Goal: Task Accomplishment & Management: Manage account settings

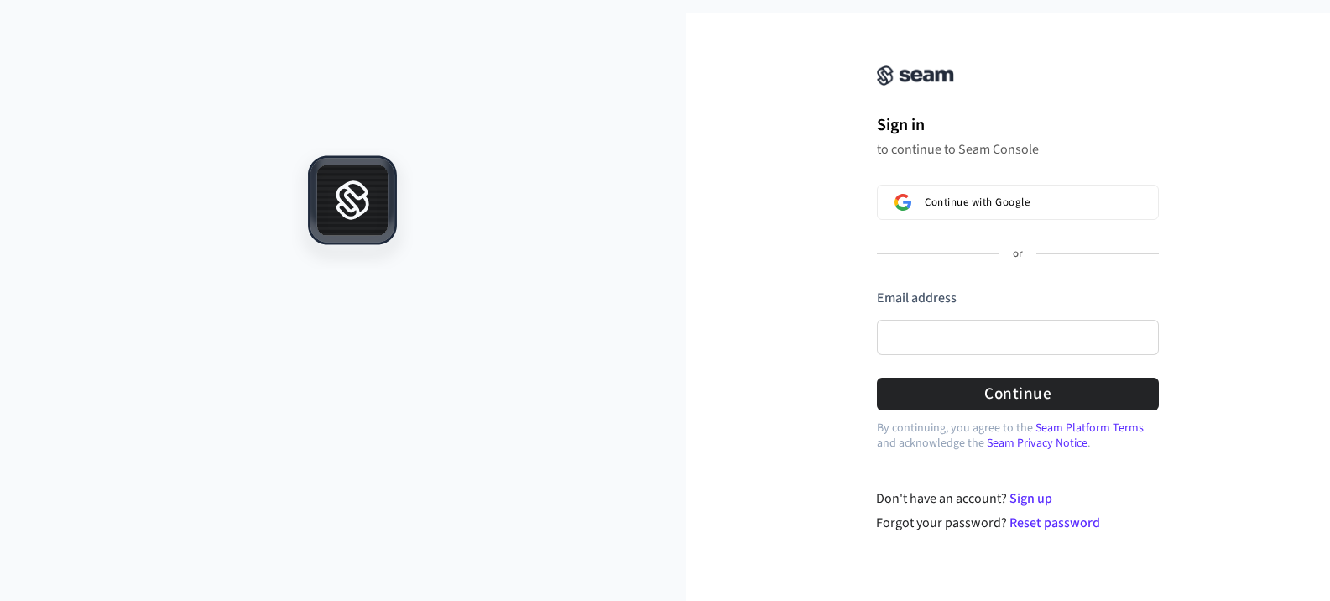
scroll to position [3, 0]
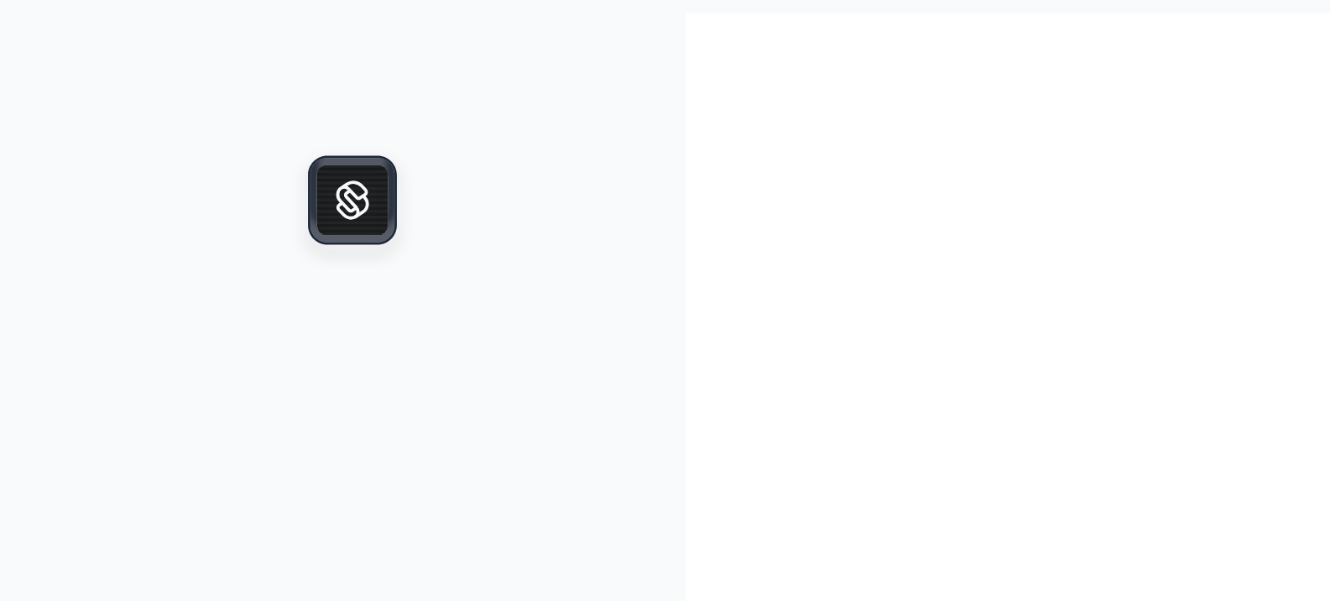
scroll to position [3, 0]
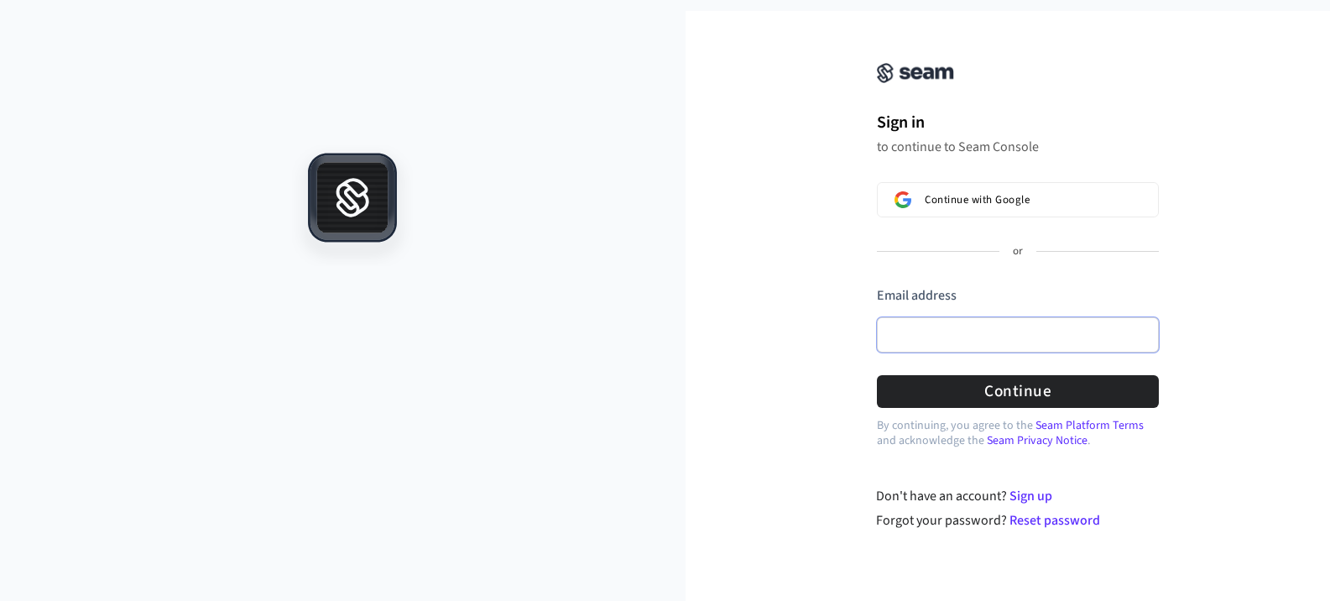
click at [950, 327] on input "Email address" at bounding box center [1018, 334] width 282 height 35
click at [877, 286] on button "submit" at bounding box center [877, 286] width 0 height 0
type input "**********"
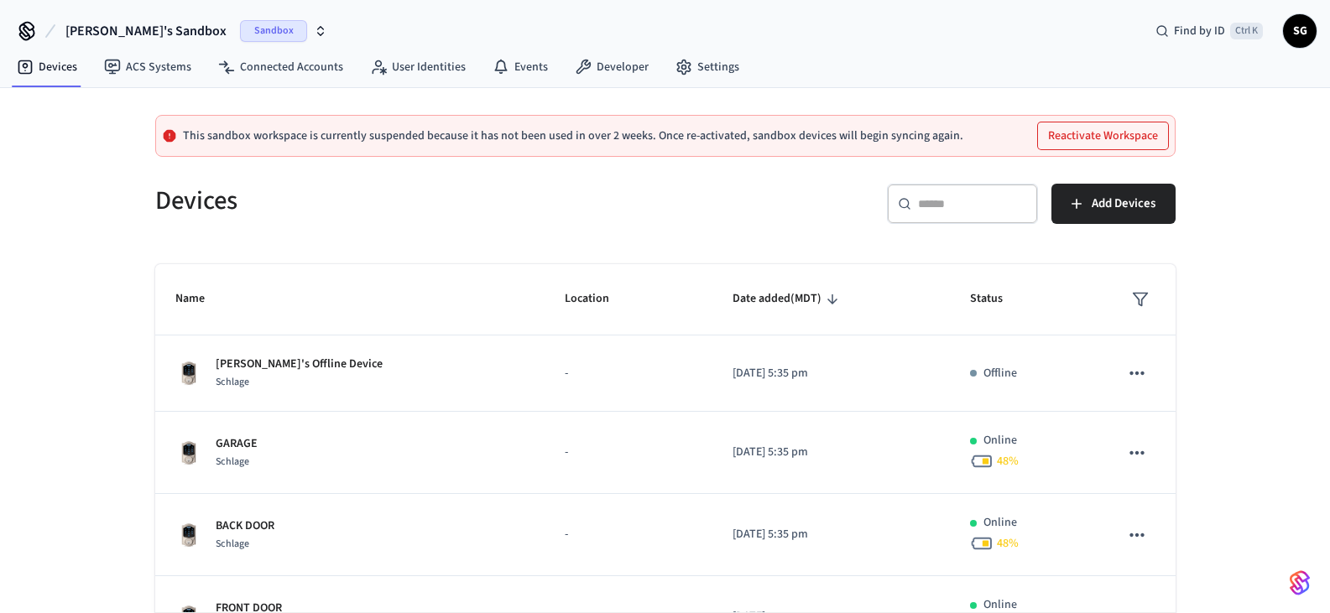
click at [240, 27] on span "Sandbox" at bounding box center [273, 31] width 67 height 22
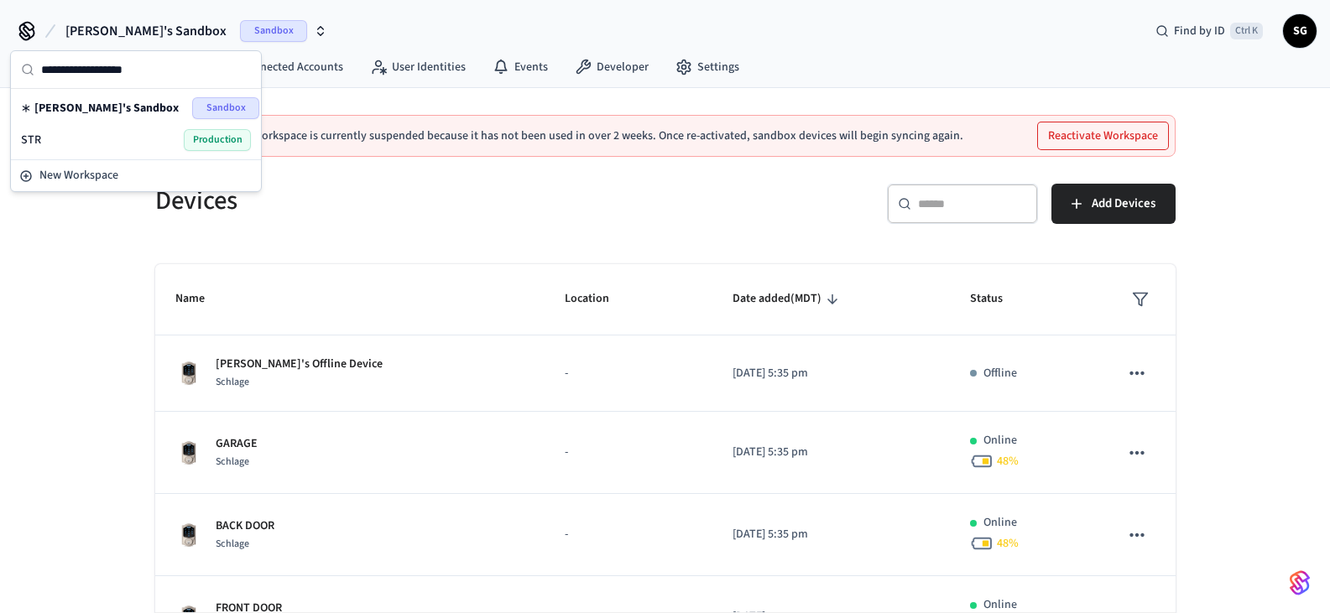
click at [200, 145] on span "Production" at bounding box center [217, 140] width 67 height 22
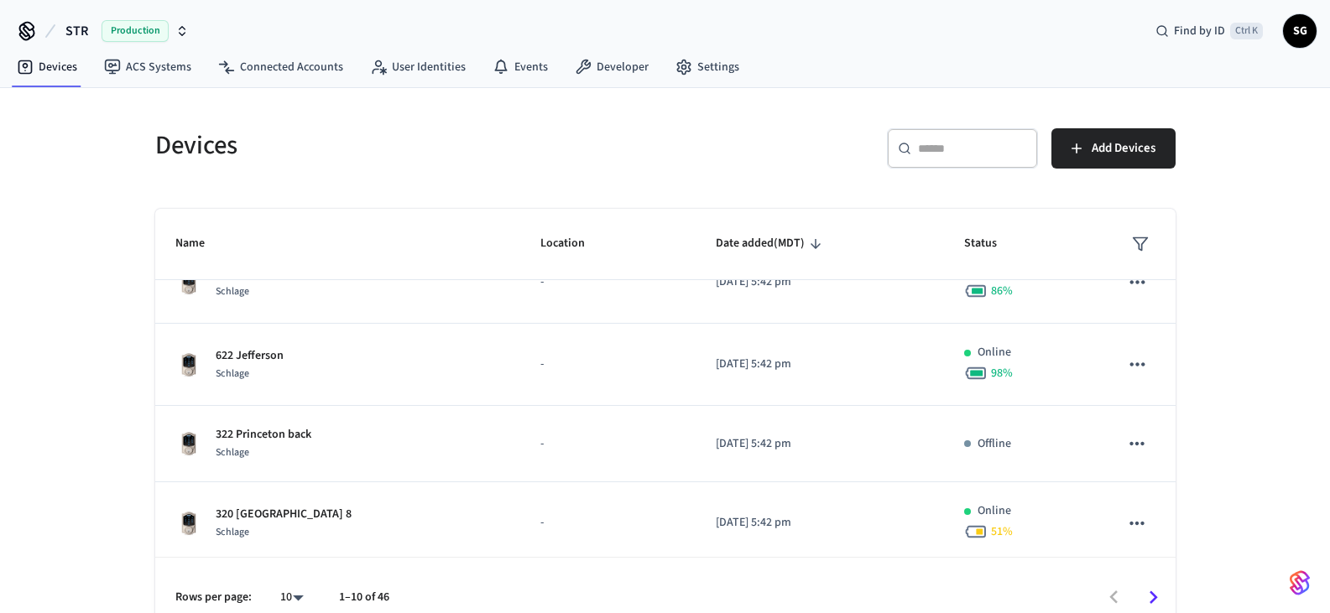
scroll to position [540, 0]
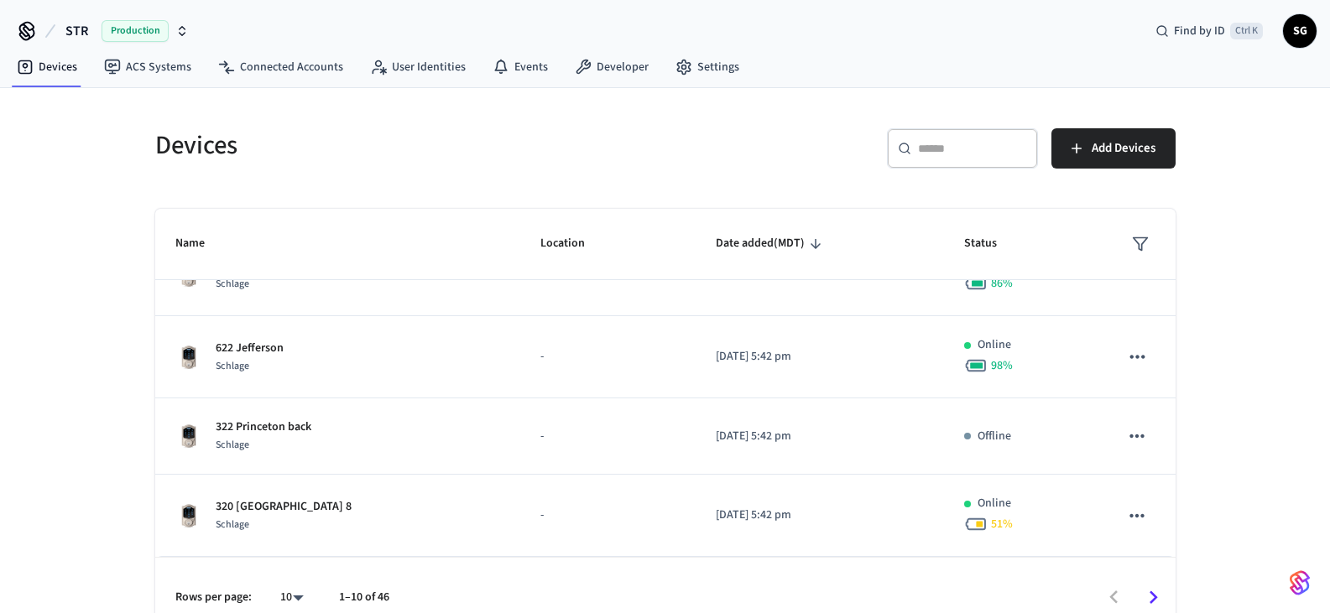
click at [295, 600] on body "STR Production Find by ID Ctrl K SG Devices ACS Systems Connected Accounts User…" at bounding box center [665, 319] width 1330 height 639
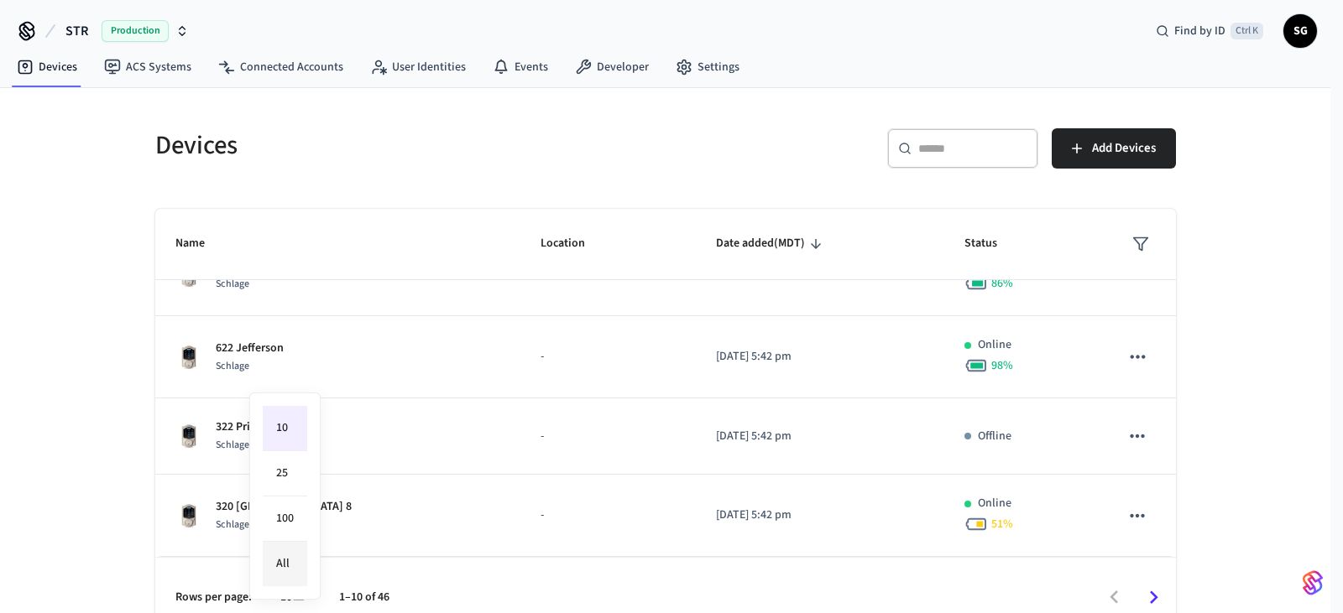
click at [292, 564] on li "All" at bounding box center [285, 564] width 44 height 44
type input "**"
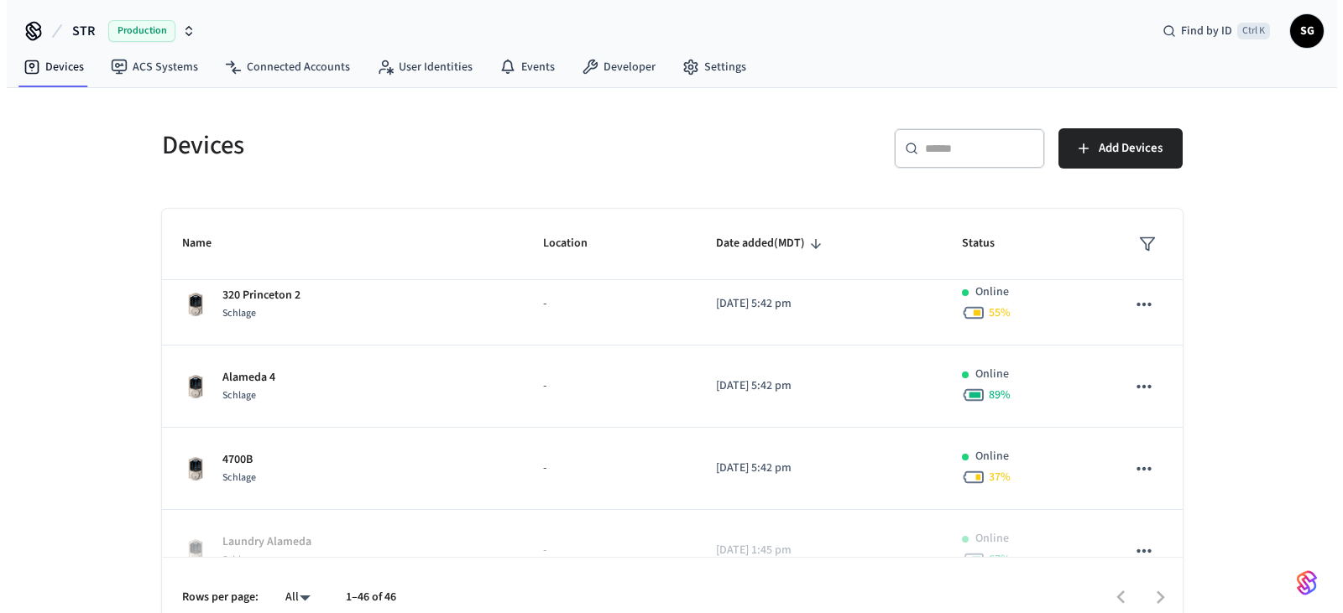
scroll to position [1043, 0]
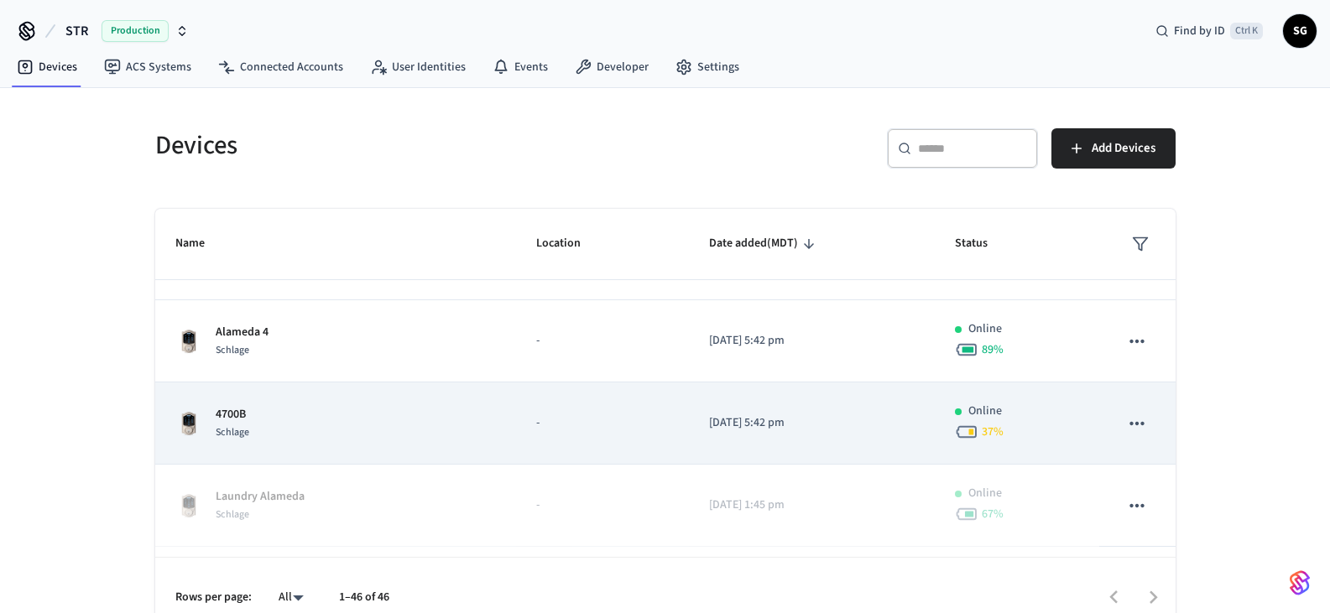
click at [598, 413] on td "-" at bounding box center [602, 424] width 173 height 82
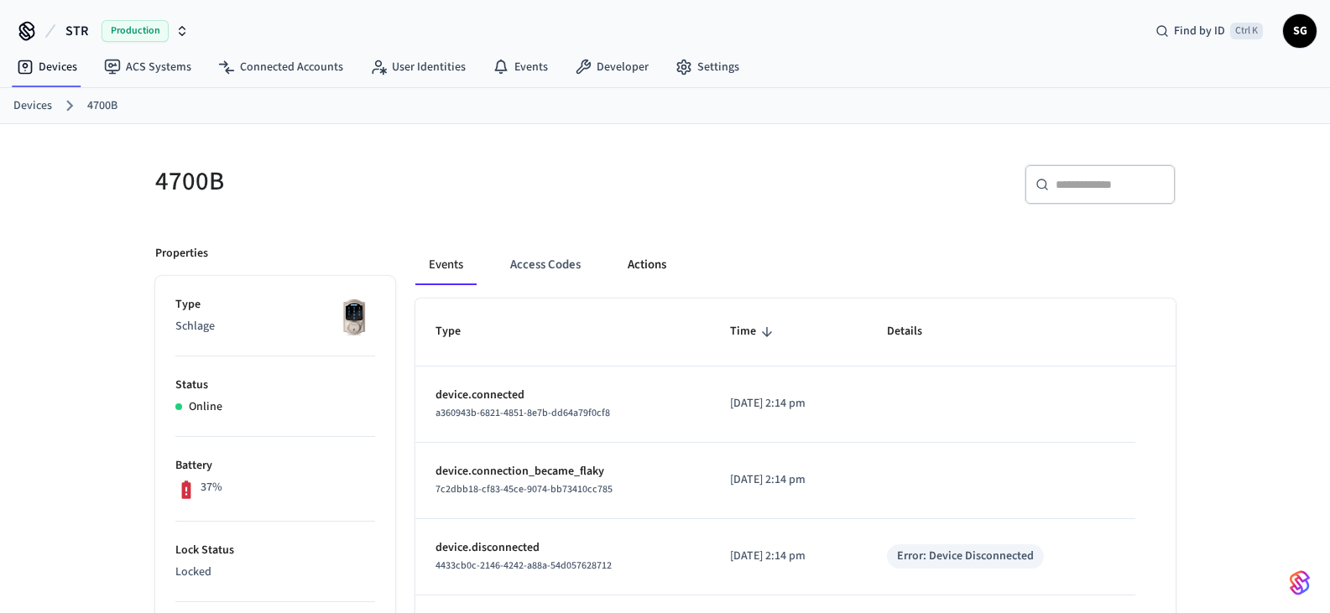
click at [642, 258] on button "Actions" at bounding box center [646, 265] width 65 height 40
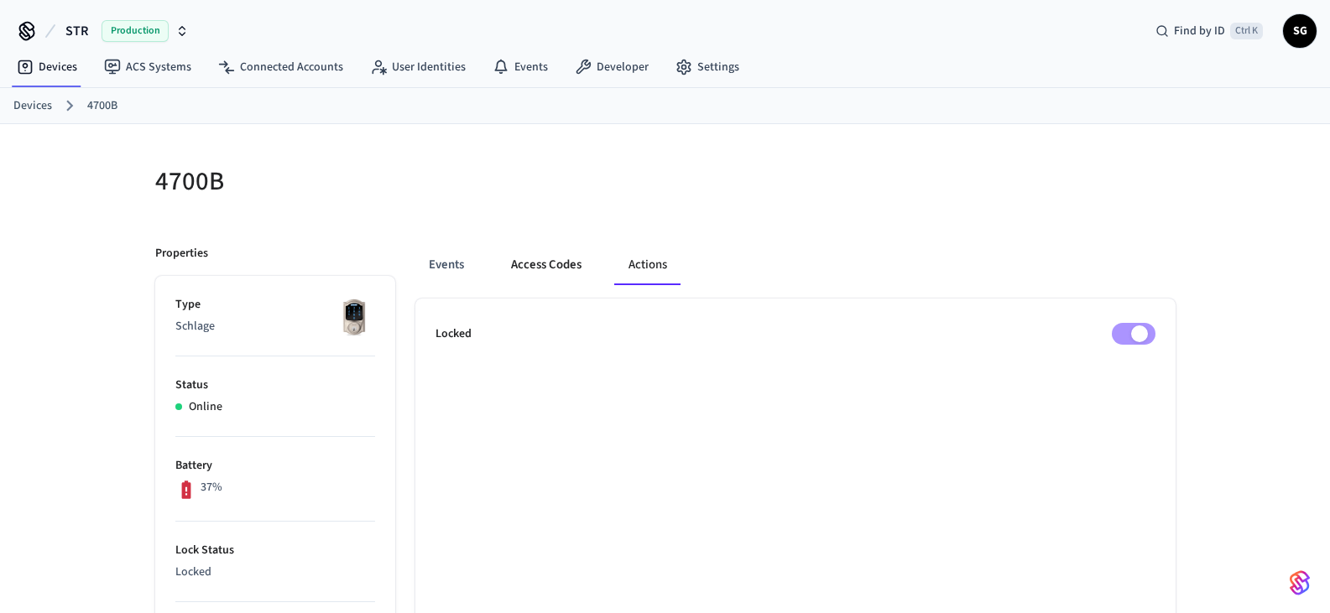
click at [535, 271] on button "Access Codes" at bounding box center [546, 265] width 97 height 40
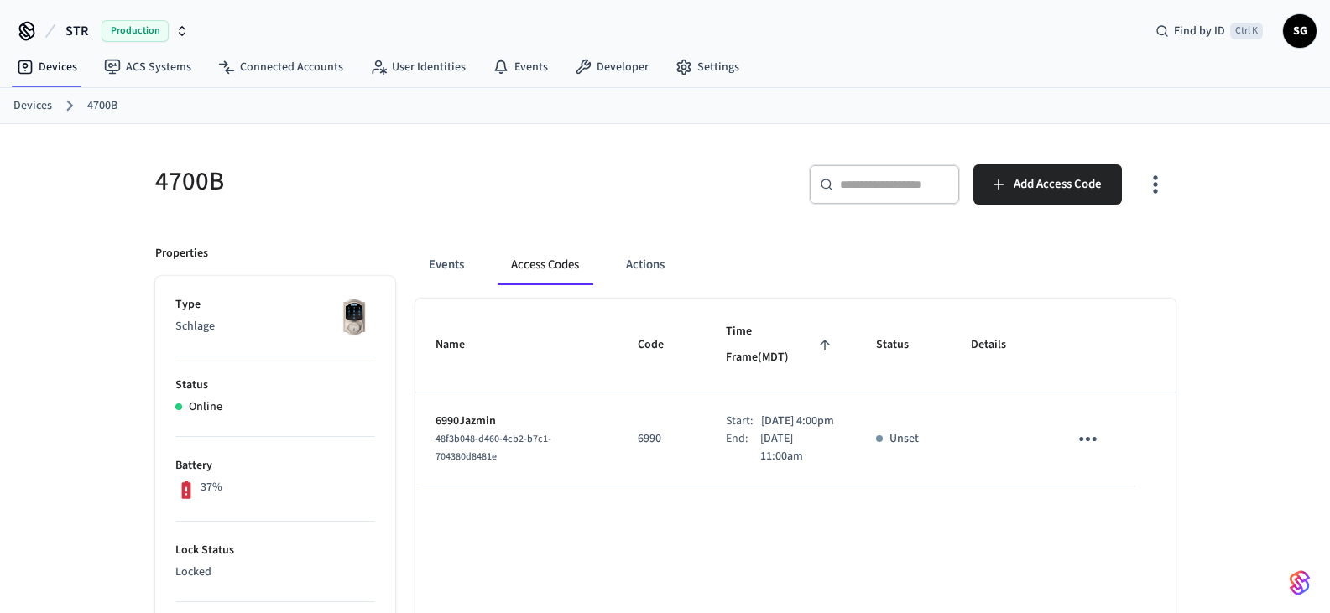
click at [1089, 426] on icon "sticky table" at bounding box center [1088, 439] width 26 height 26
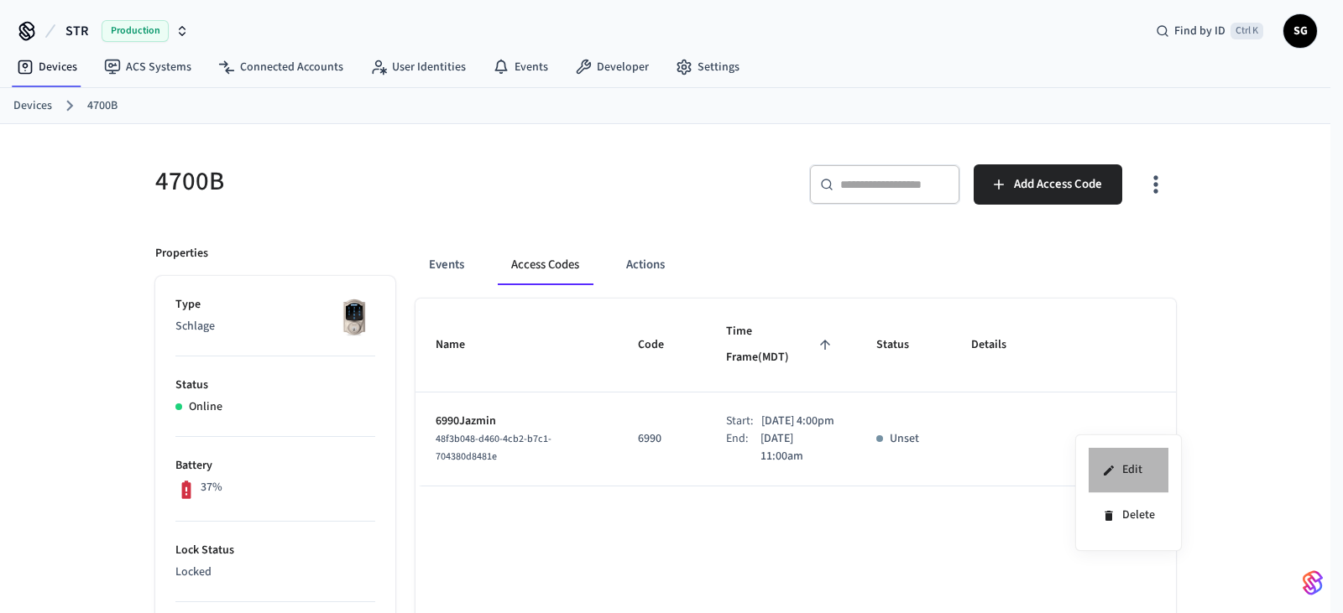
click at [1125, 460] on li "Edit" at bounding box center [1128, 470] width 80 height 45
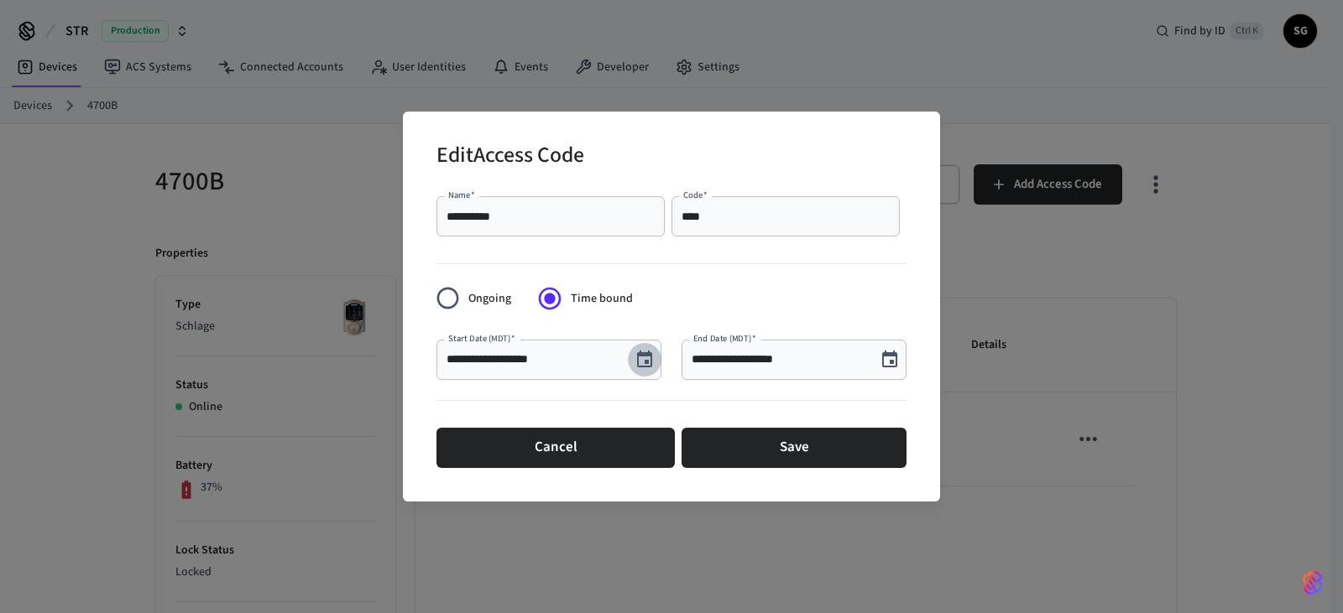
click at [641, 364] on icon "Choose date, selected date is Aug 16, 2025" at bounding box center [644, 360] width 20 height 20
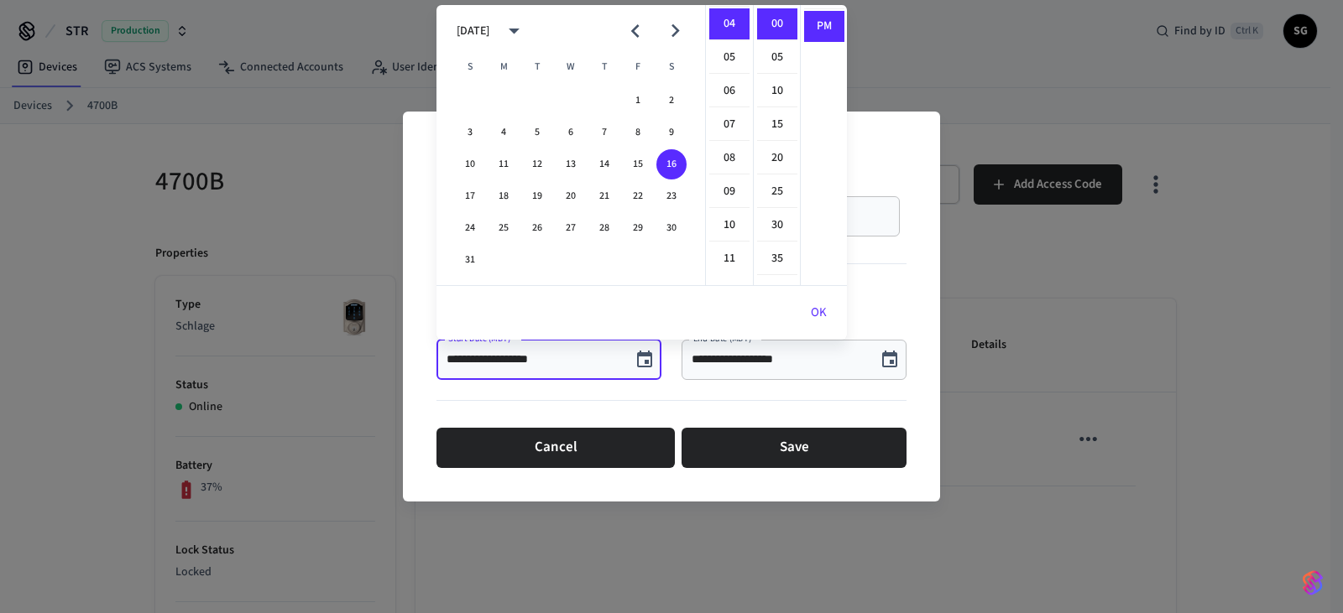
scroll to position [50, 0]
click at [725, 39] on li "02" at bounding box center [729, 41] width 40 height 32
type input "**********"
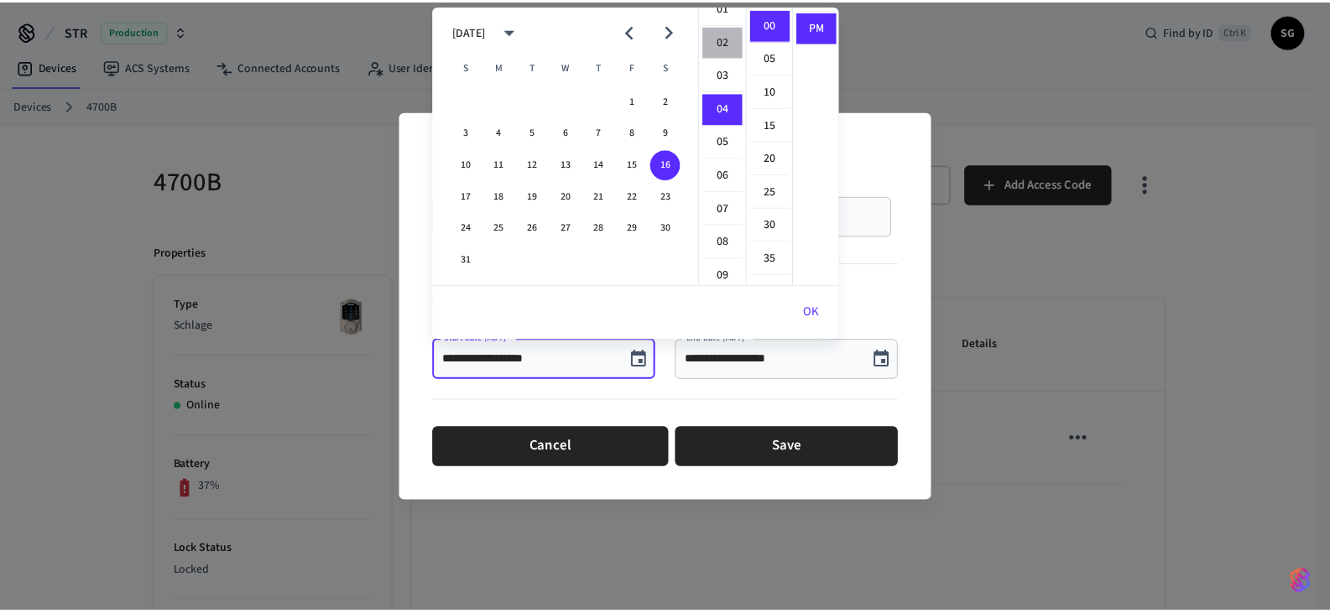
scroll to position [67, 0]
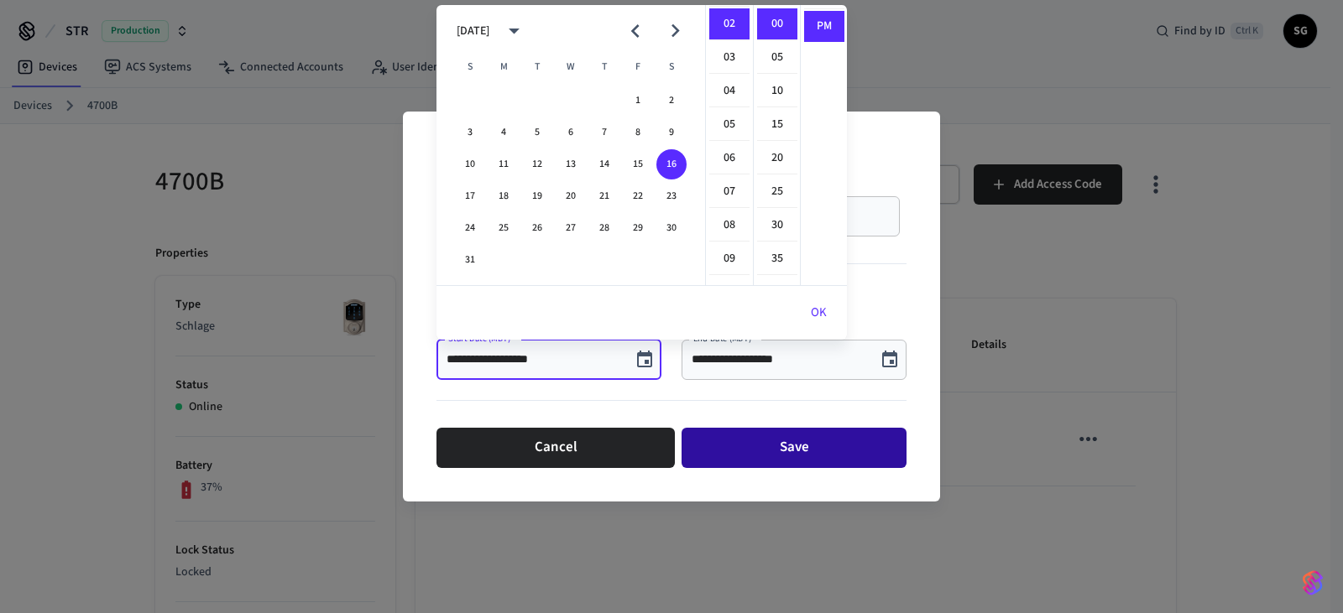
click at [784, 446] on button "Save" at bounding box center [793, 448] width 225 height 40
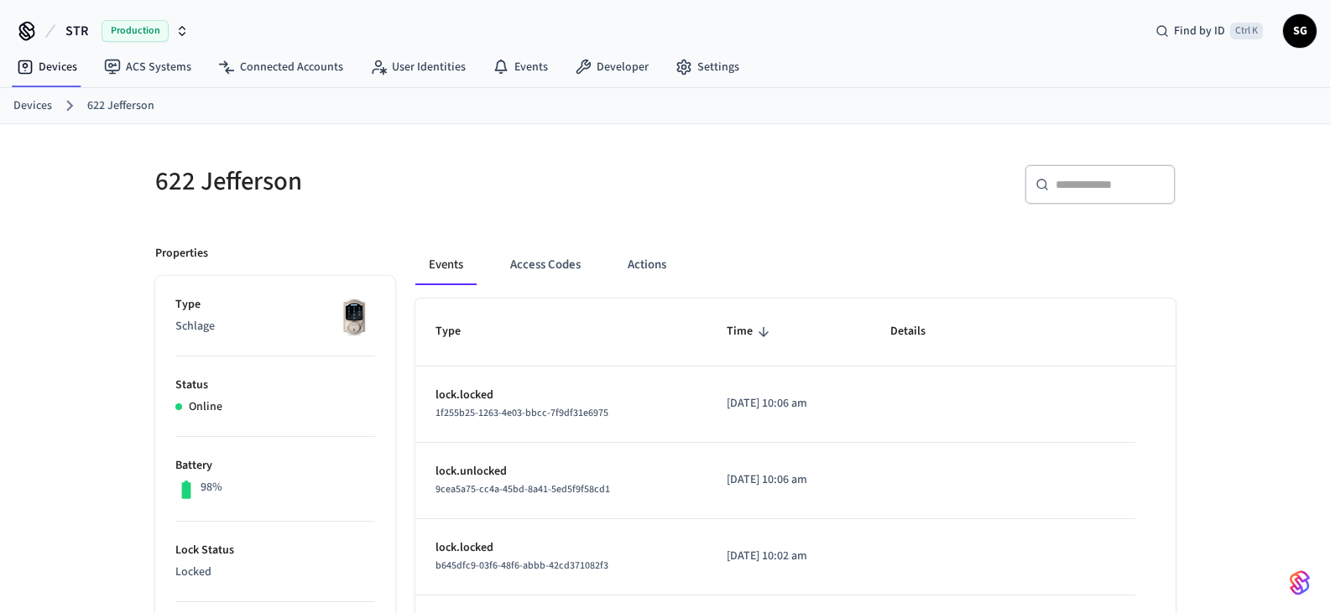
click at [27, 105] on link "Devices" at bounding box center [32, 106] width 39 height 18
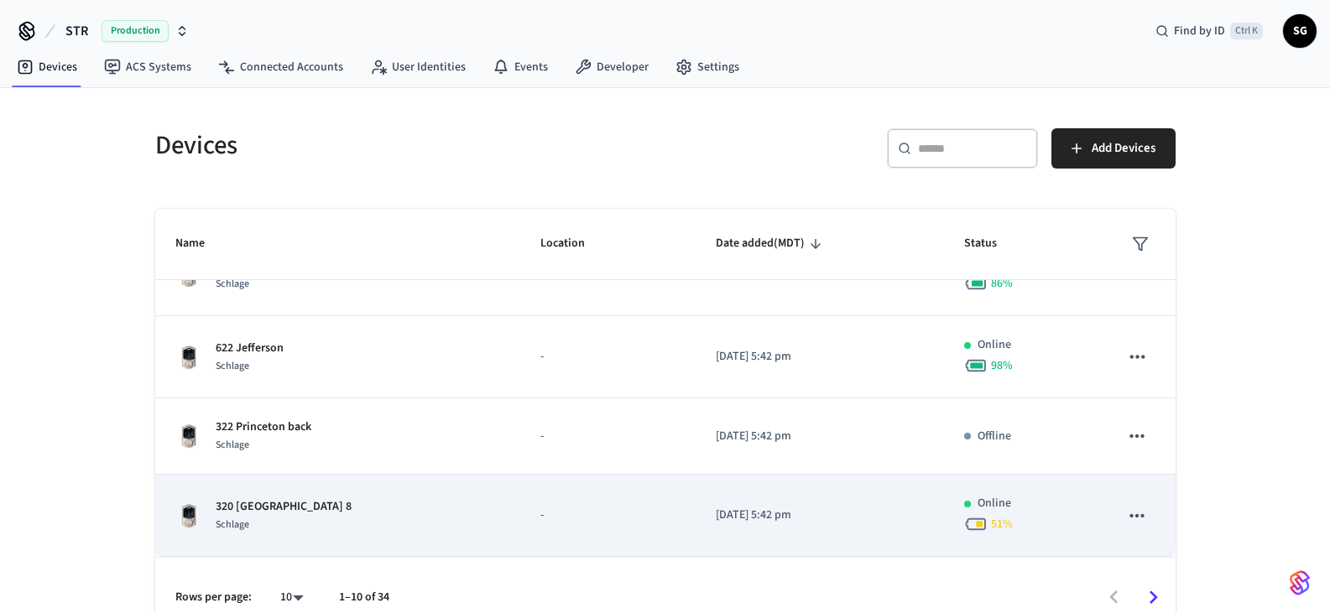
scroll to position [25, 0]
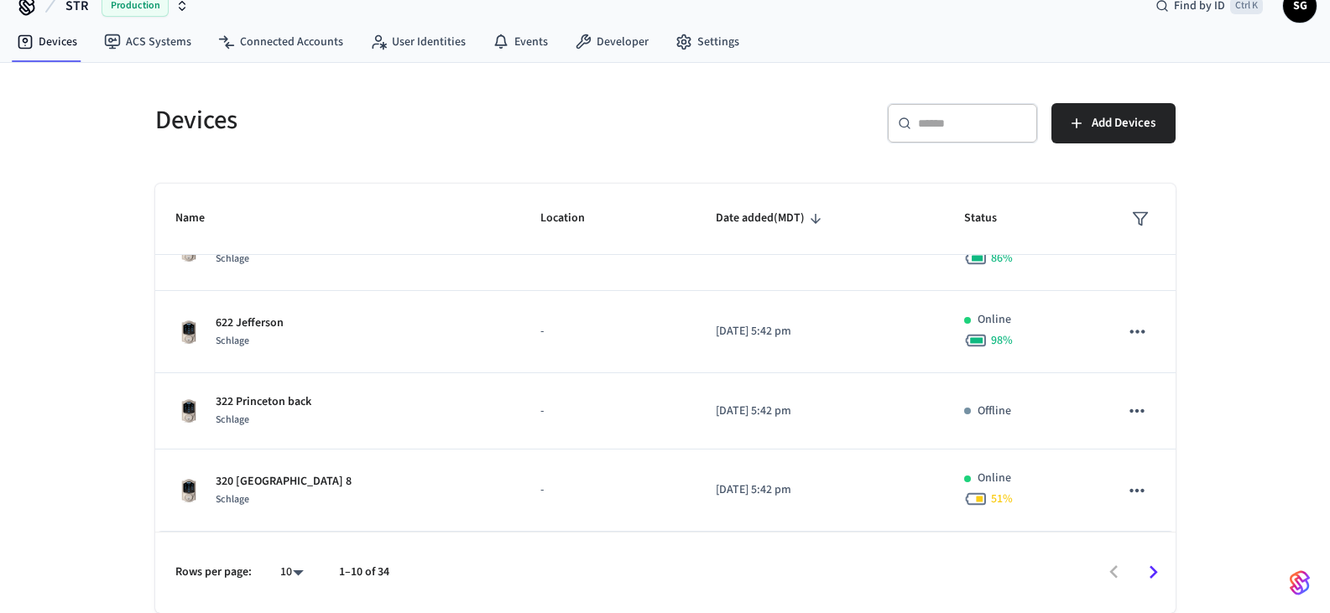
click at [290, 577] on body "STR Production Find by ID Ctrl K SG Devices ACS Systems Connected Accounts User…" at bounding box center [665, 294] width 1330 height 639
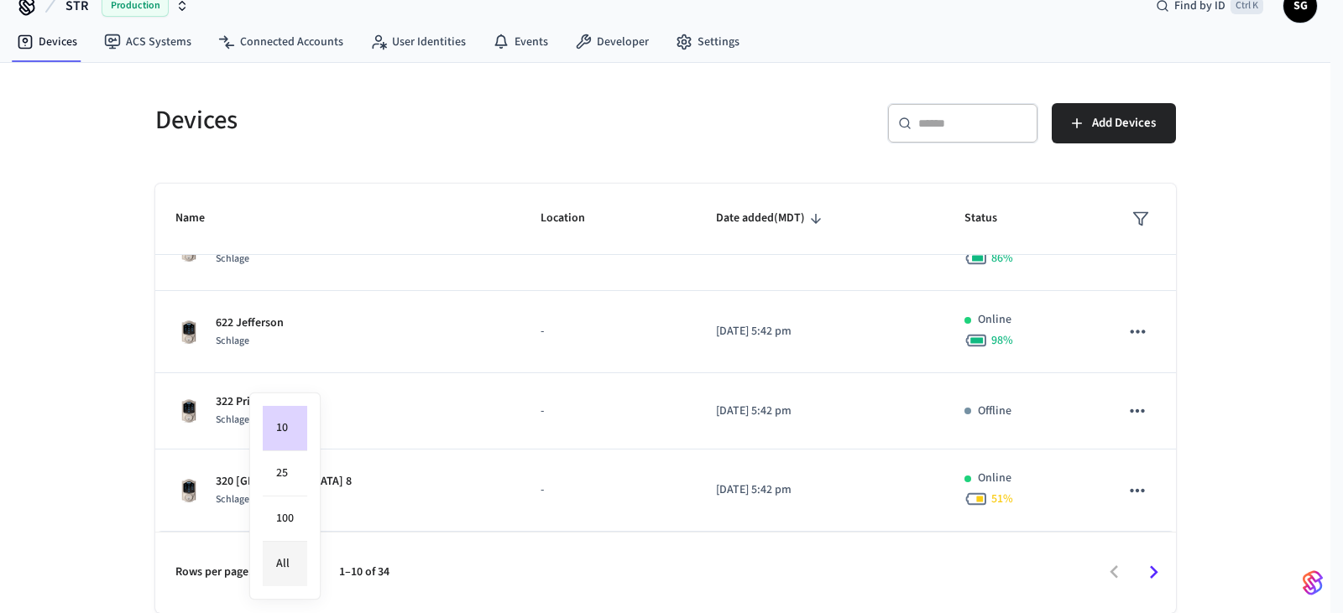
click at [290, 558] on li "All" at bounding box center [285, 564] width 44 height 44
type input "**"
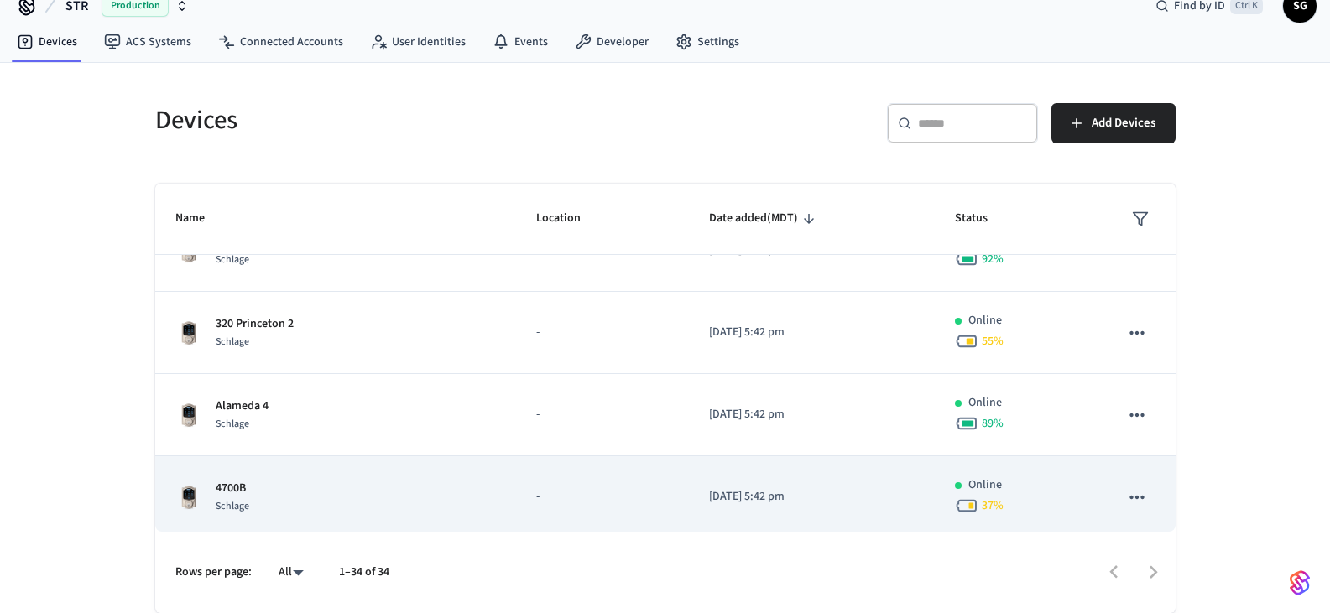
scroll to position [959, 0]
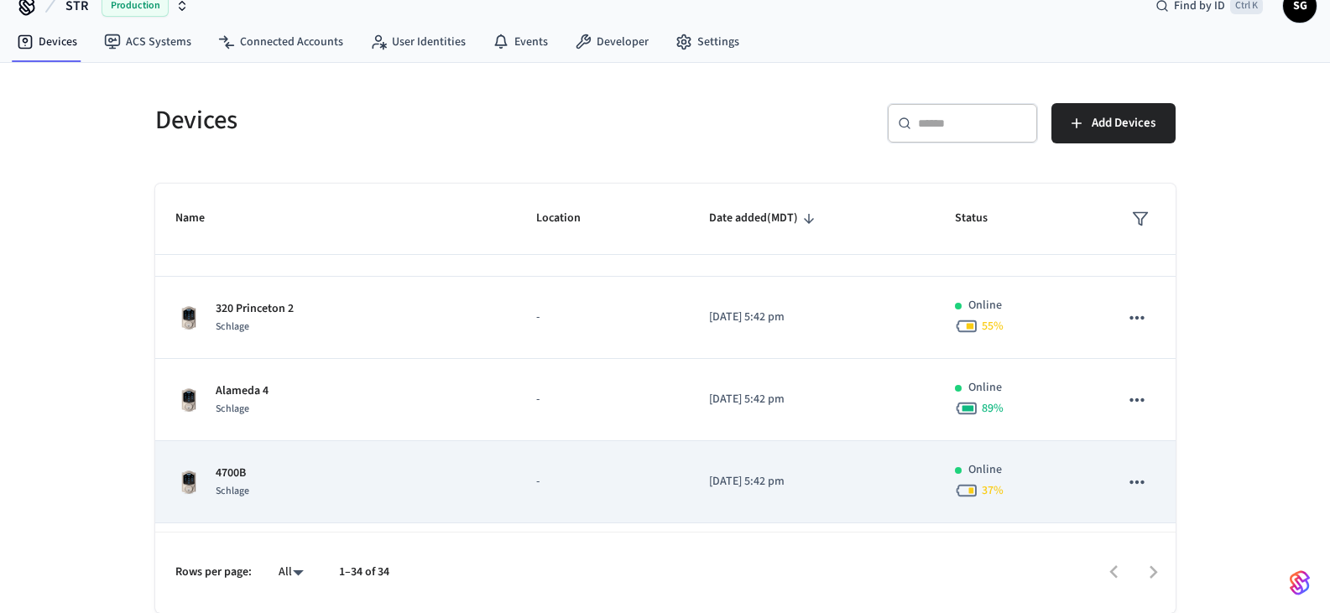
click at [536, 474] on p "-" at bounding box center [602, 482] width 133 height 18
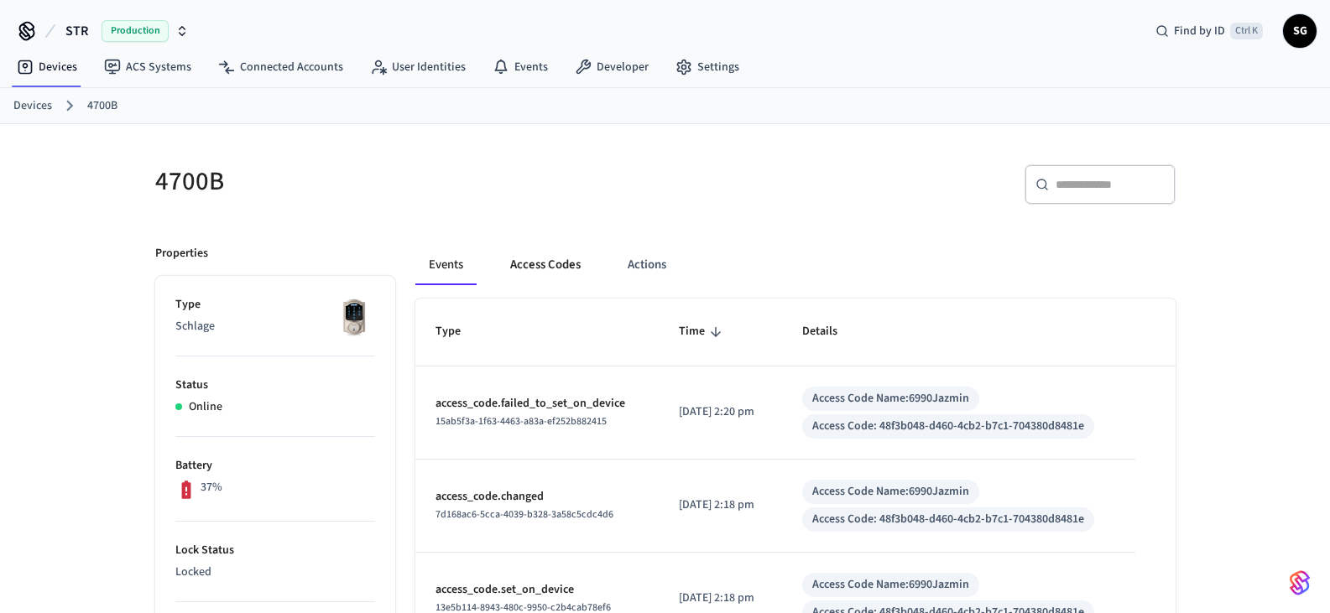
click at [555, 253] on button "Access Codes" at bounding box center [545, 265] width 97 height 40
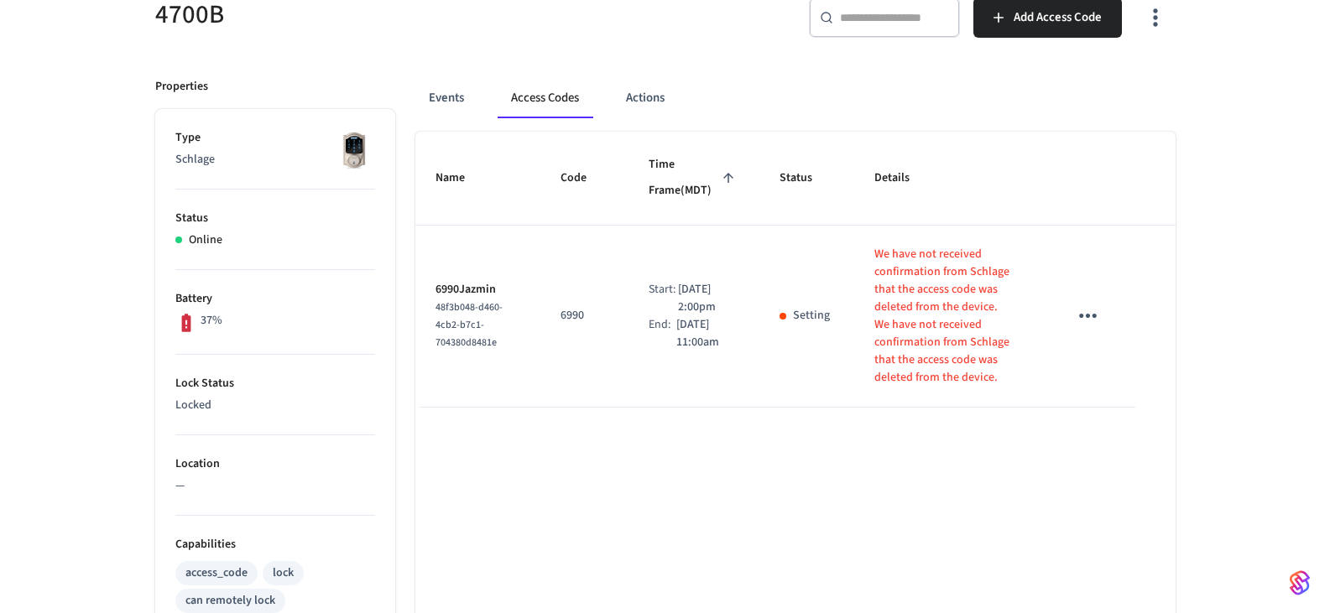
scroll to position [168, 0]
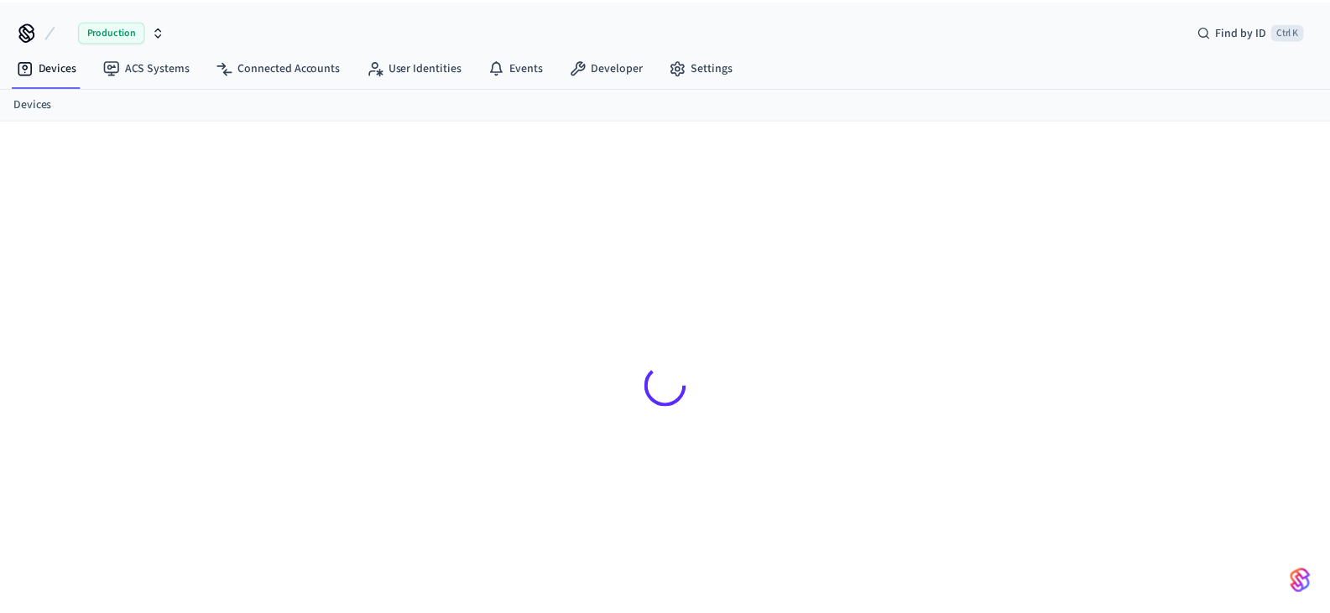
scroll to position [23, 0]
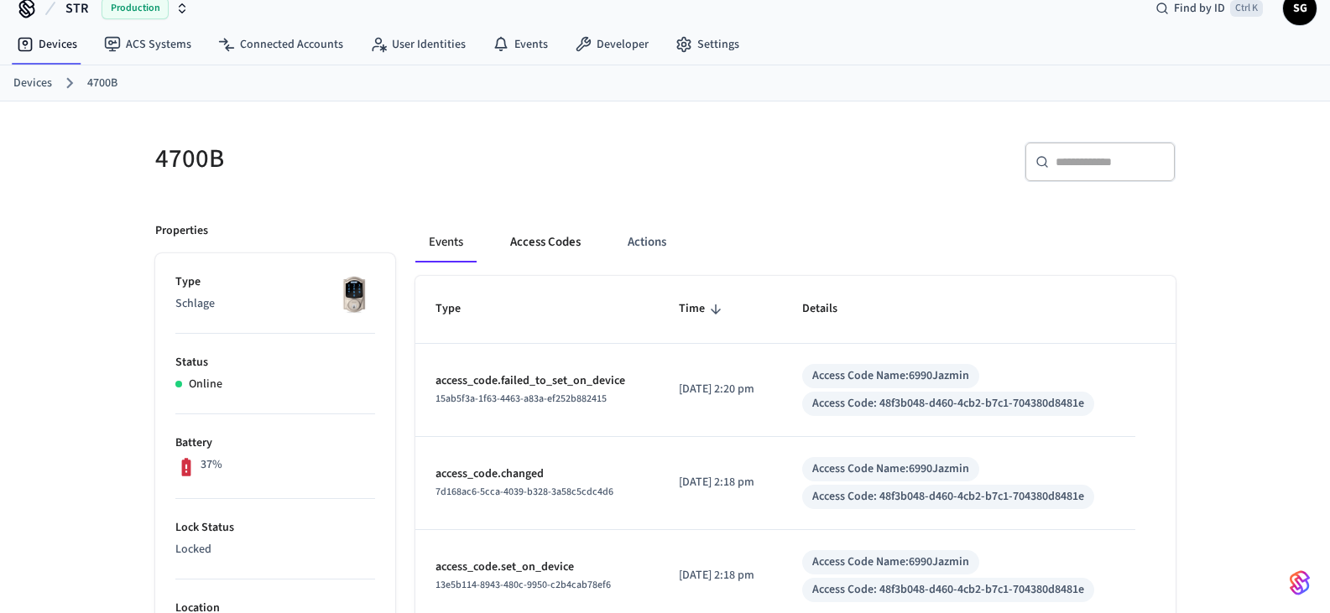
click at [551, 244] on button "Access Codes" at bounding box center [545, 242] width 97 height 40
